Goal: Information Seeking & Learning: Learn about a topic

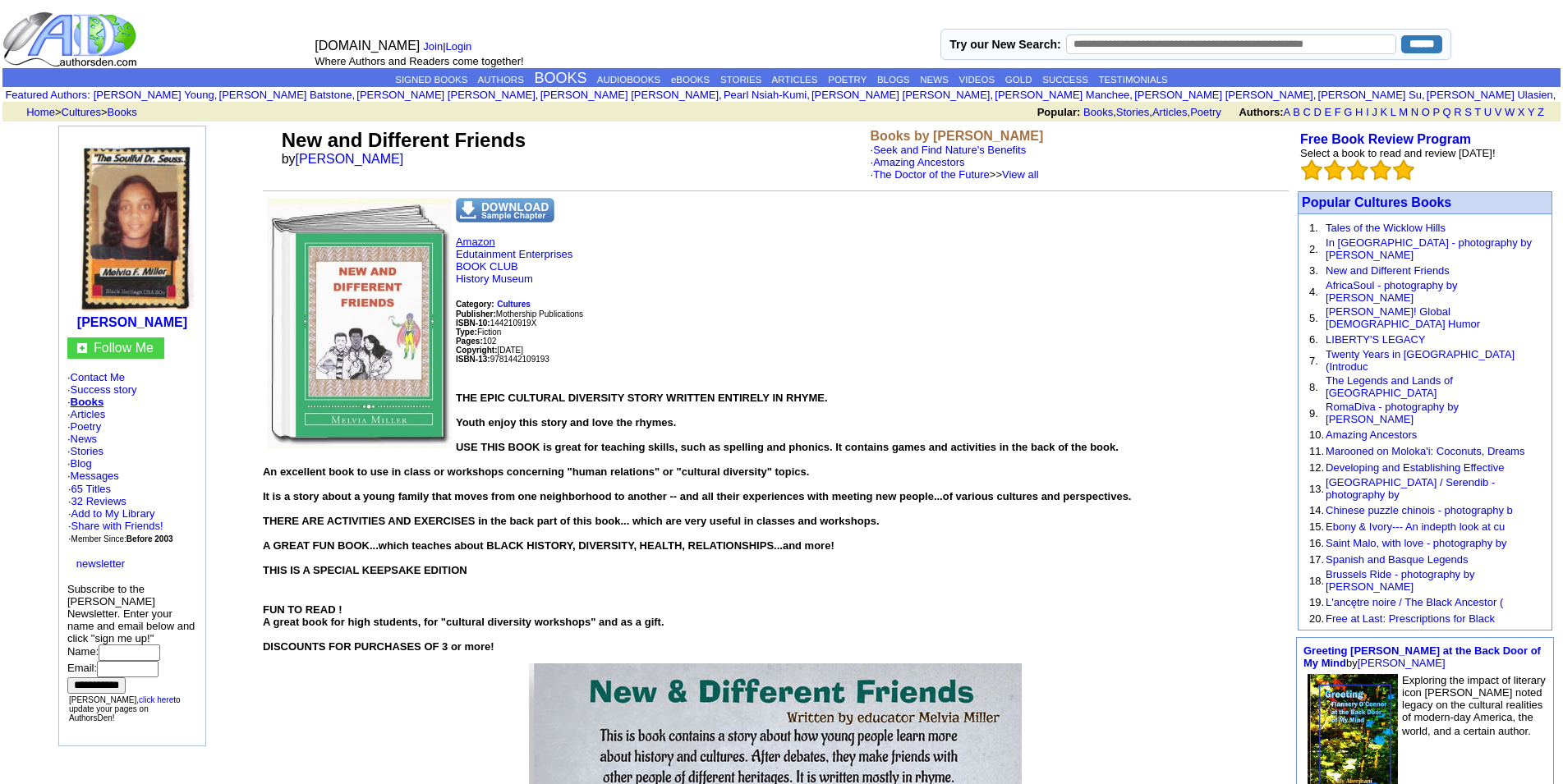
click at [478, 248] on link "Amazon" at bounding box center [476, 242] width 40 height 13
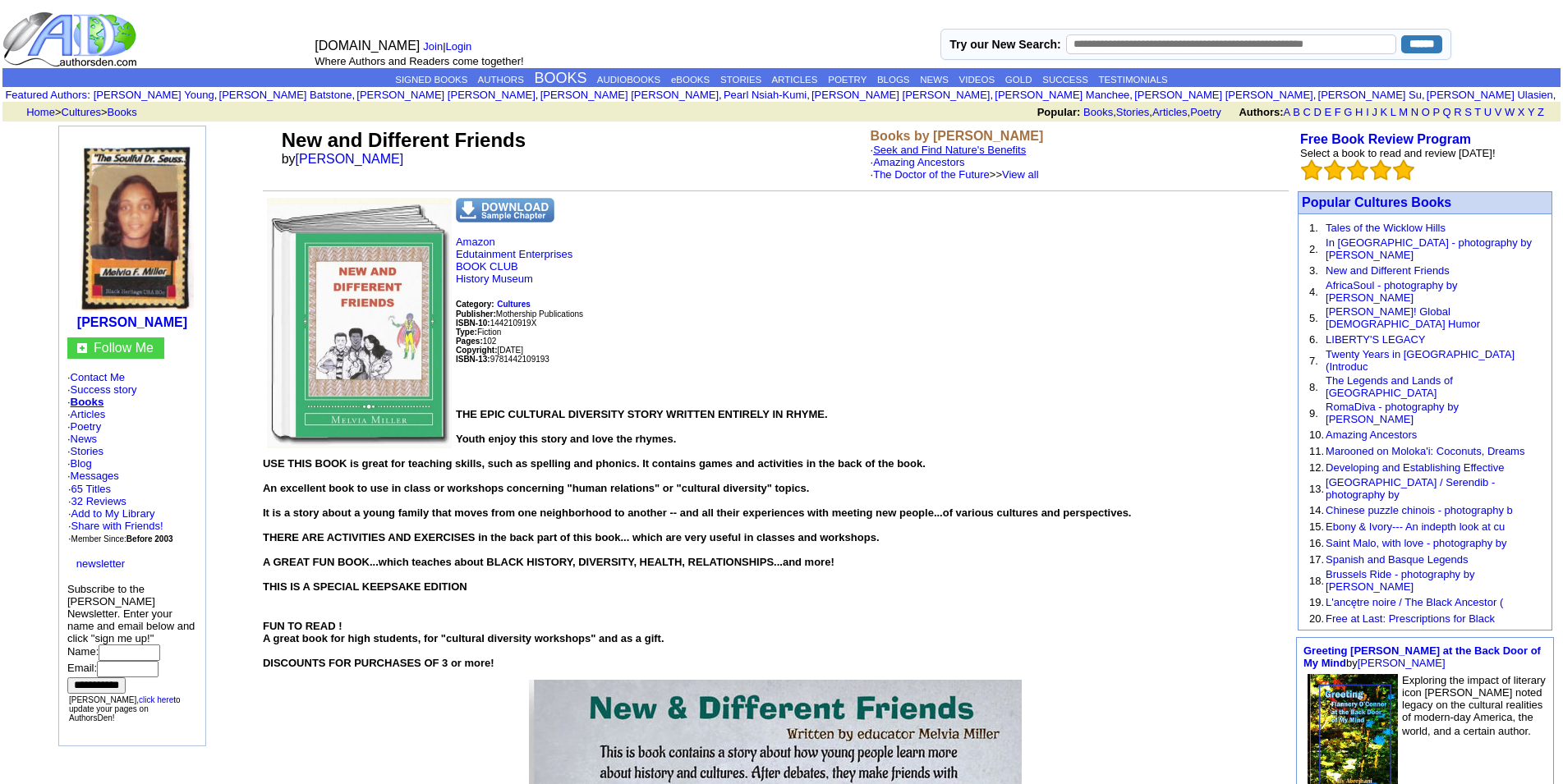
click at [923, 154] on link "Seek and Find Nature's Benefits" at bounding box center [949, 150] width 153 height 13
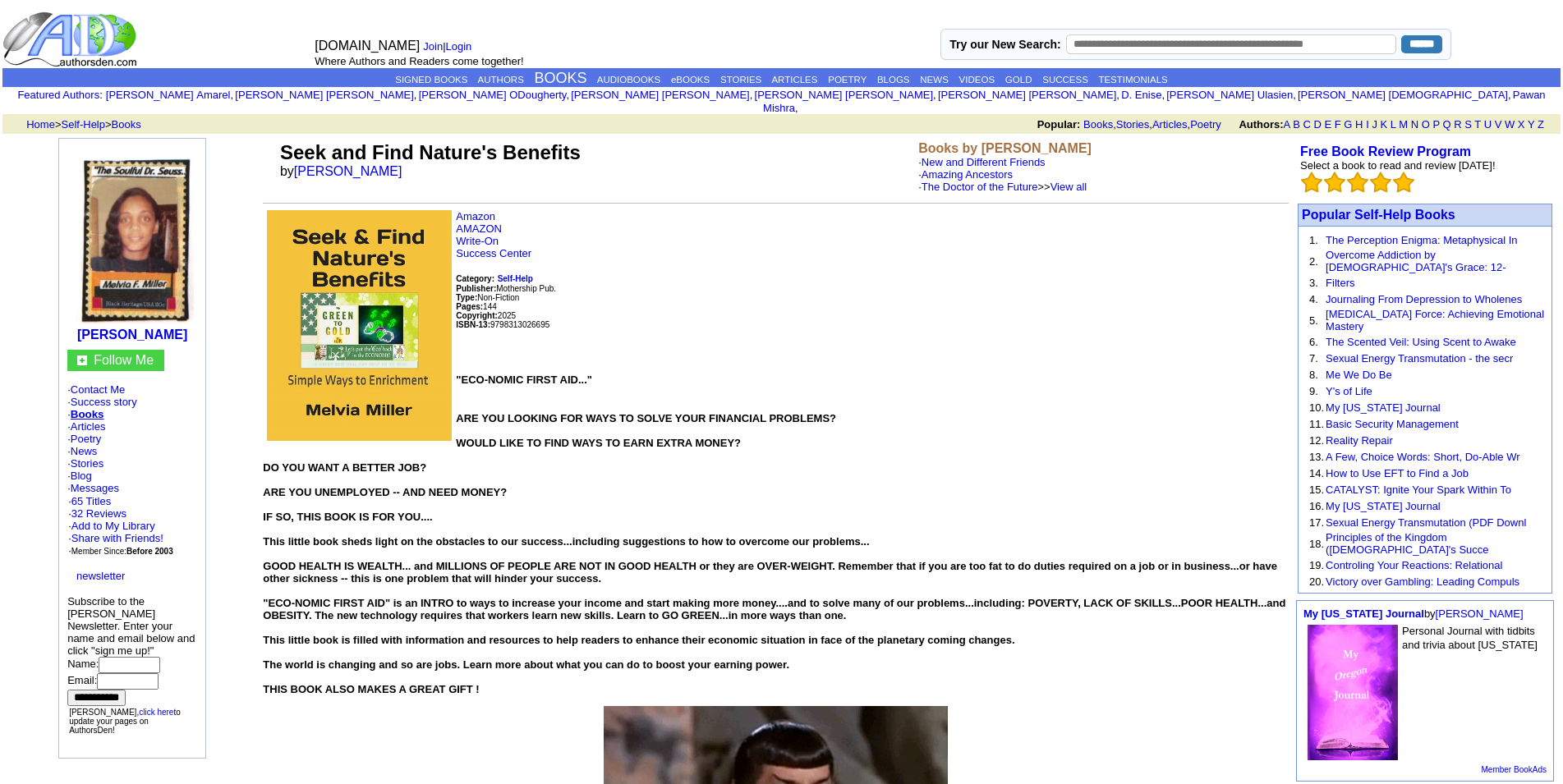
click at [994, 181] on link "The Doctor of the Future" at bounding box center [980, 187] width 117 height 13
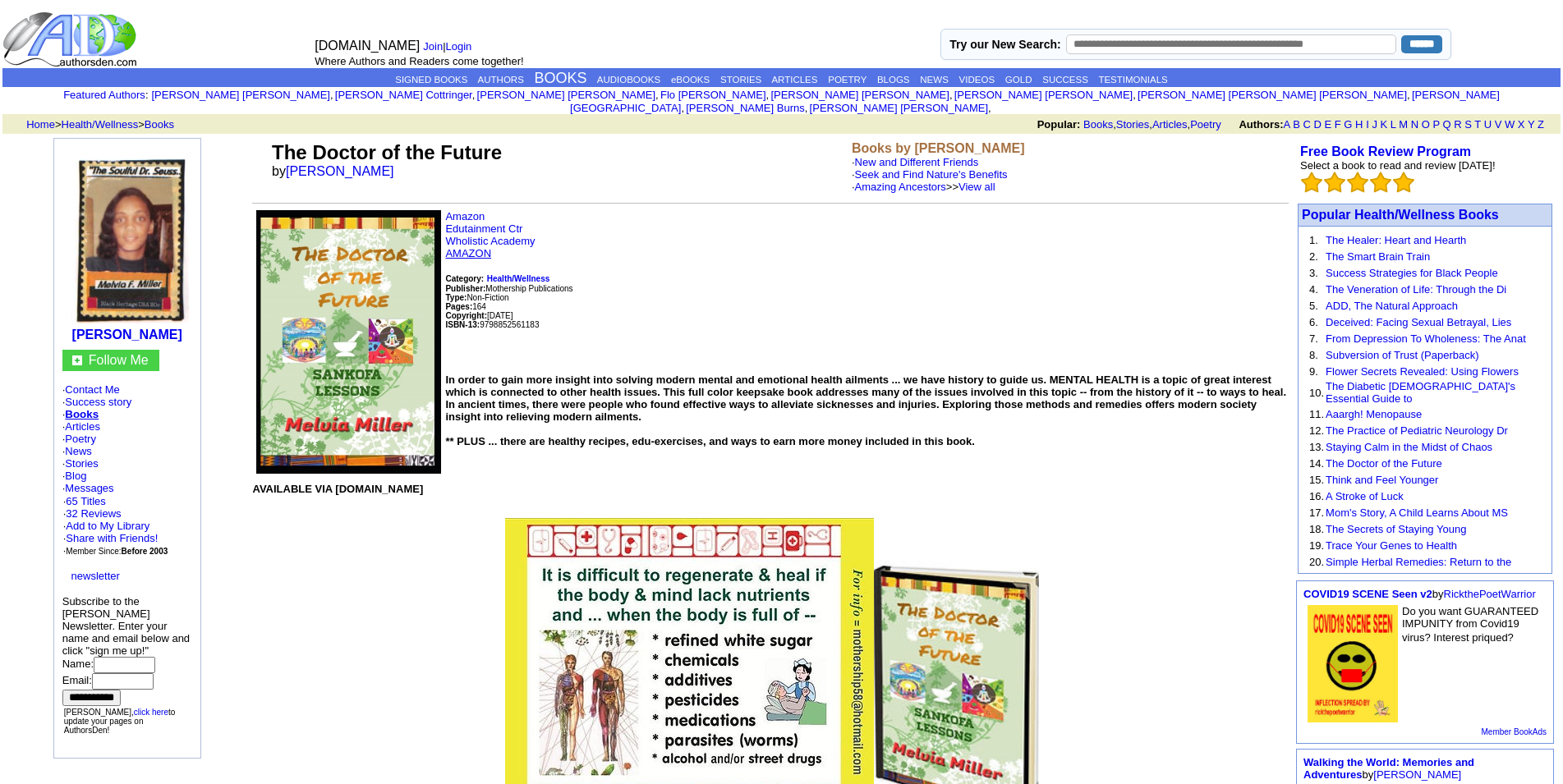
click at [468, 257] on link "AMAZON" at bounding box center [468, 253] width 46 height 13
